Goal: Information Seeking & Learning: Understand process/instructions

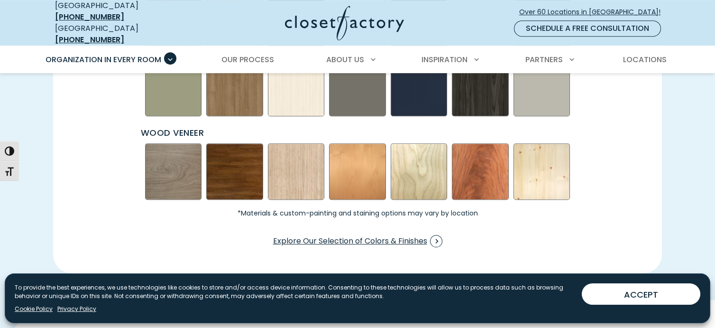
scroll to position [1475, 0]
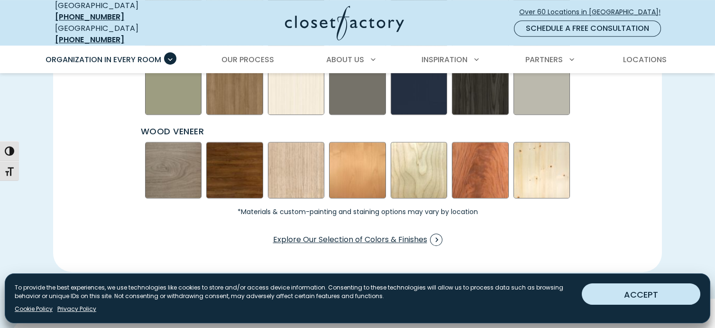
click at [667, 289] on button "ACCEPT" at bounding box center [641, 293] width 119 height 21
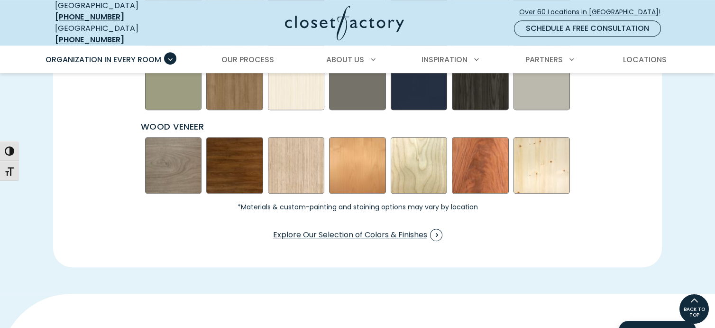
scroll to position [1316, 0]
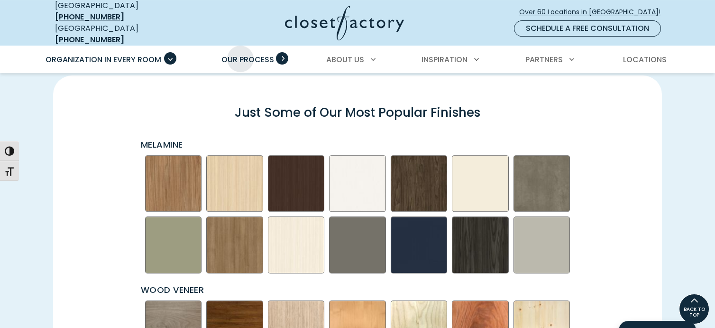
click at [240, 54] on span "Our Process" at bounding box center [247, 59] width 53 height 11
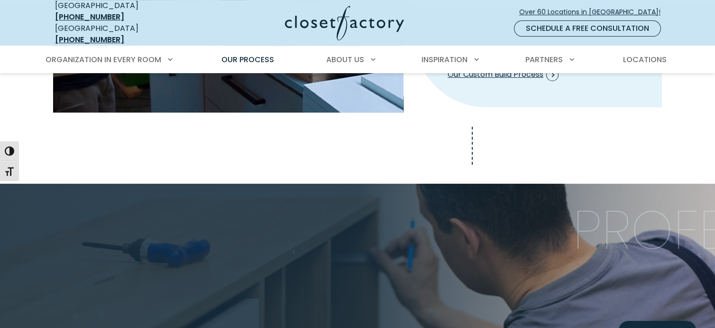
scroll to position [1264, 0]
